Goal: Information Seeking & Learning: Learn about a topic

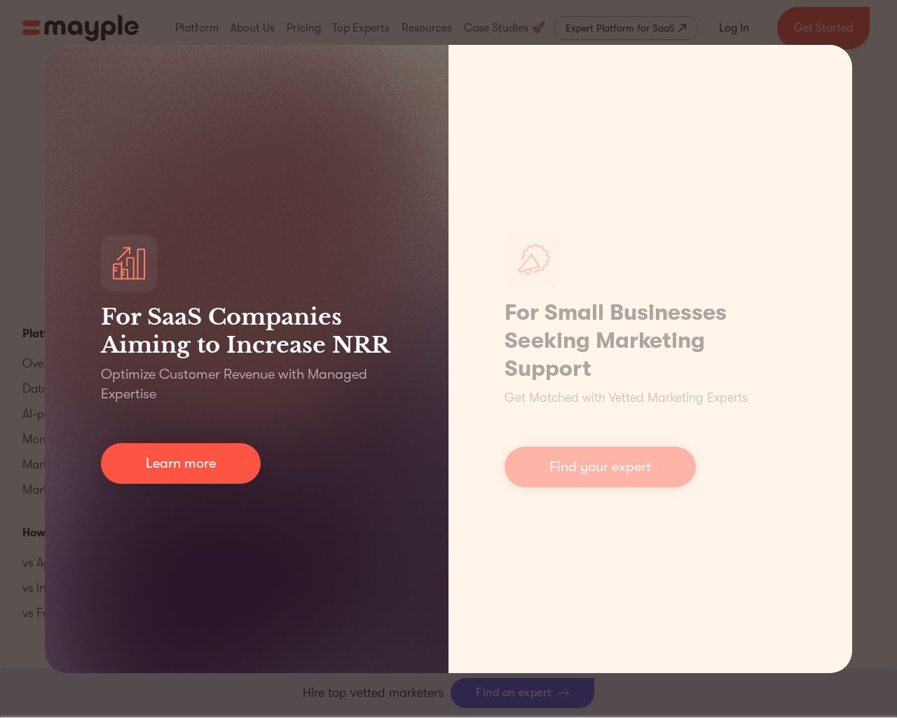
scroll to position [6281, 0]
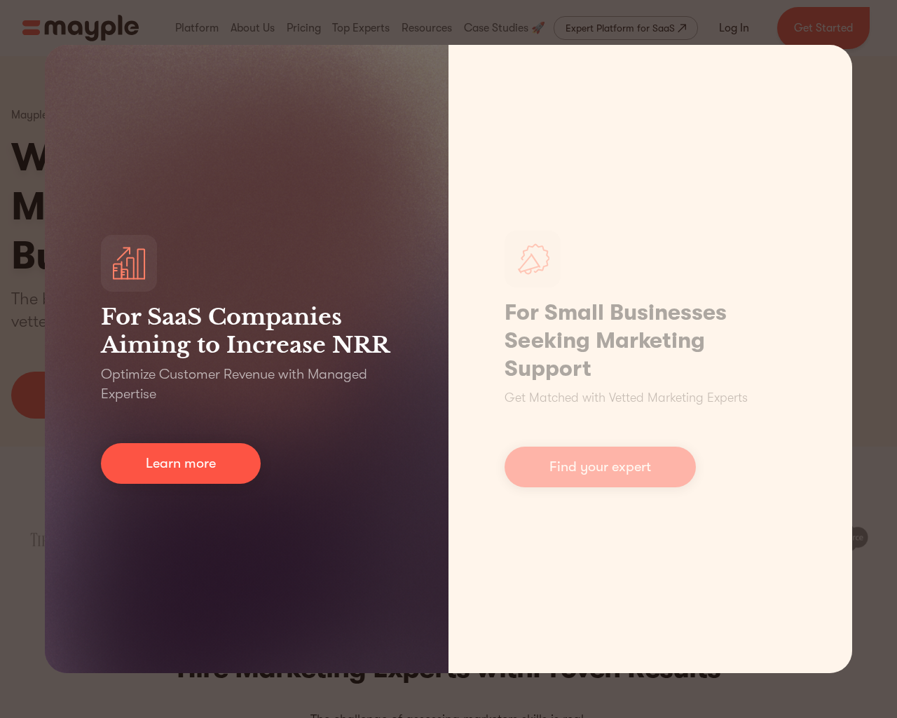
scroll to position [6267, 0]
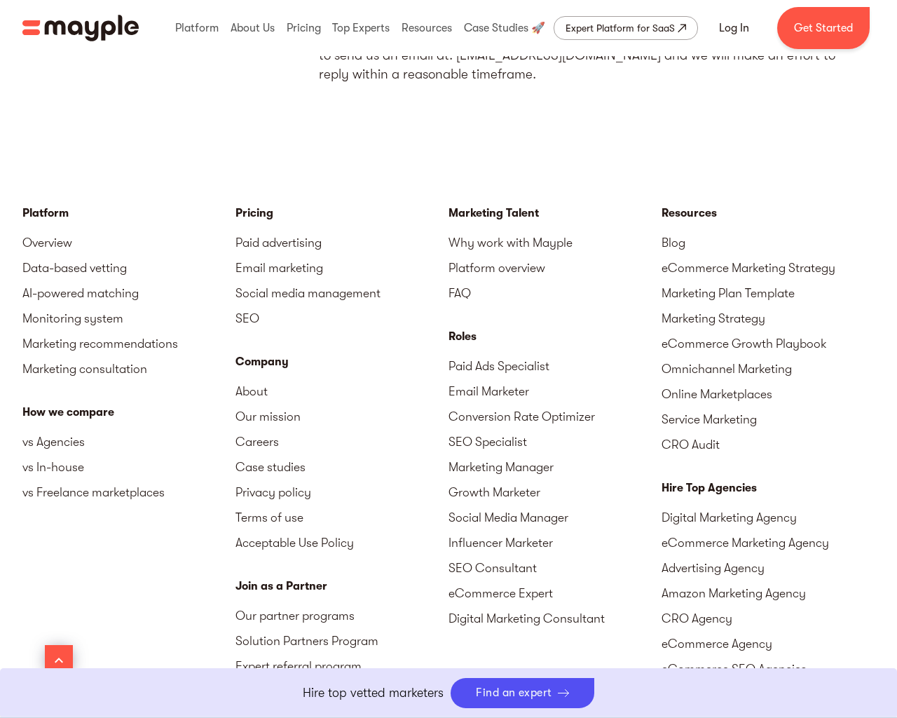
scroll to position [8220, 0]
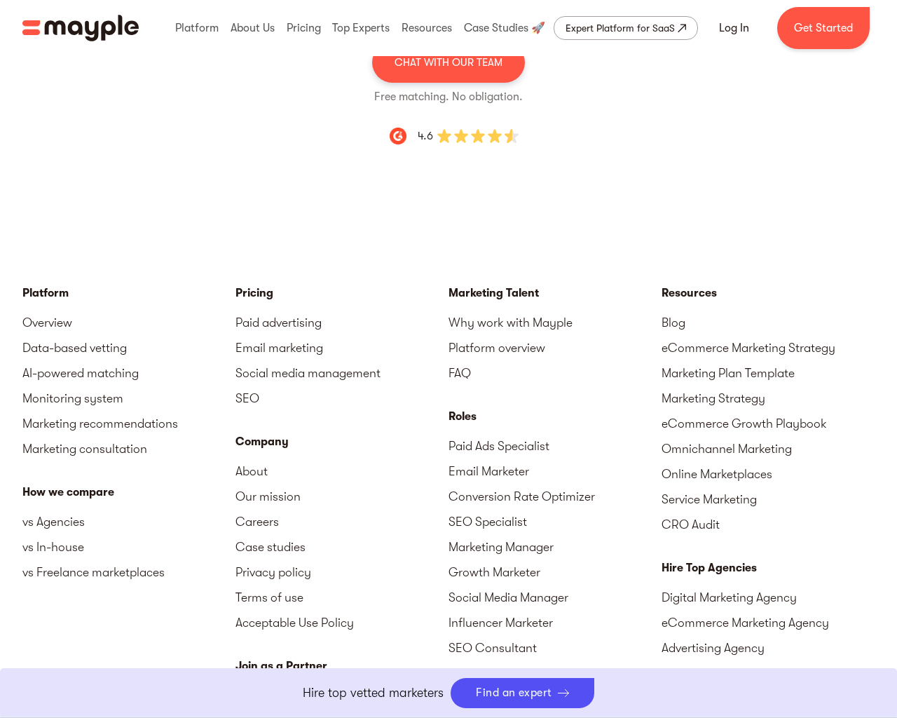
scroll to position [5068, 0]
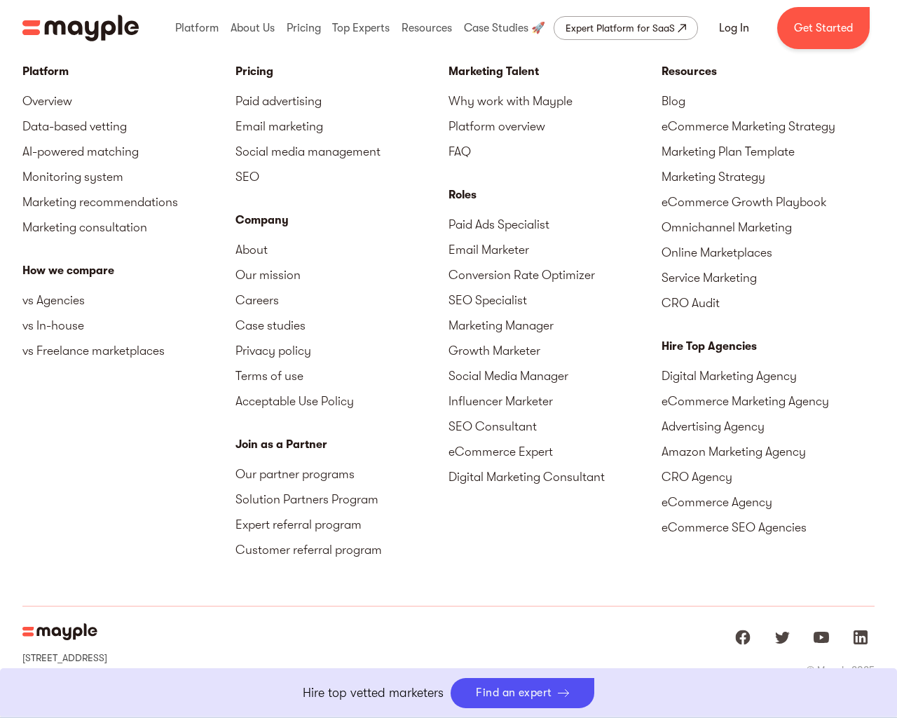
scroll to position [3580, 0]
